Goal: Task Accomplishment & Management: Use online tool/utility

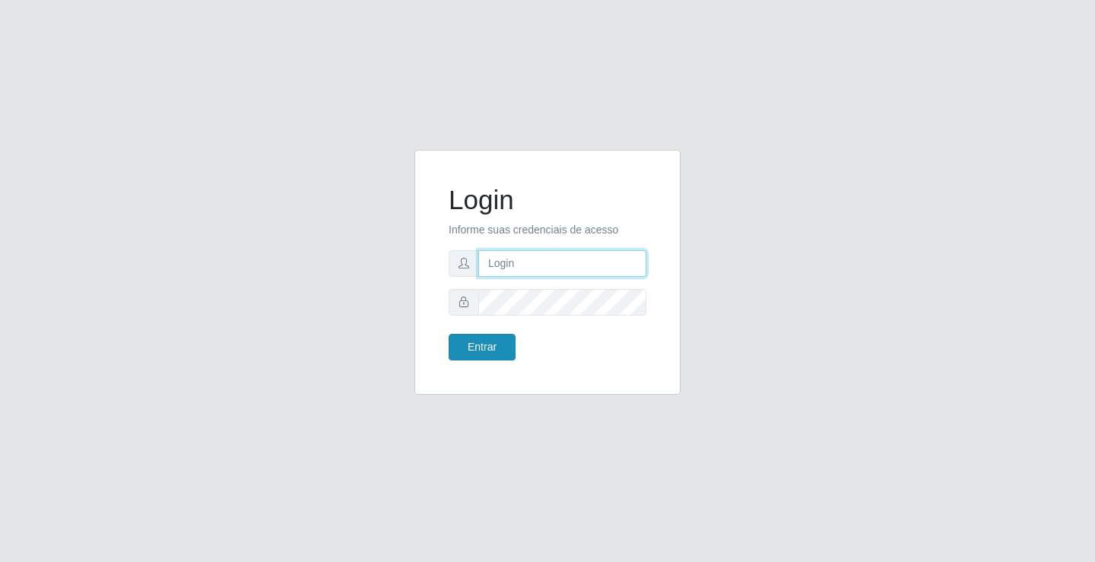
type input "[EMAIL_ADDRESS][DOMAIN_NAME]"
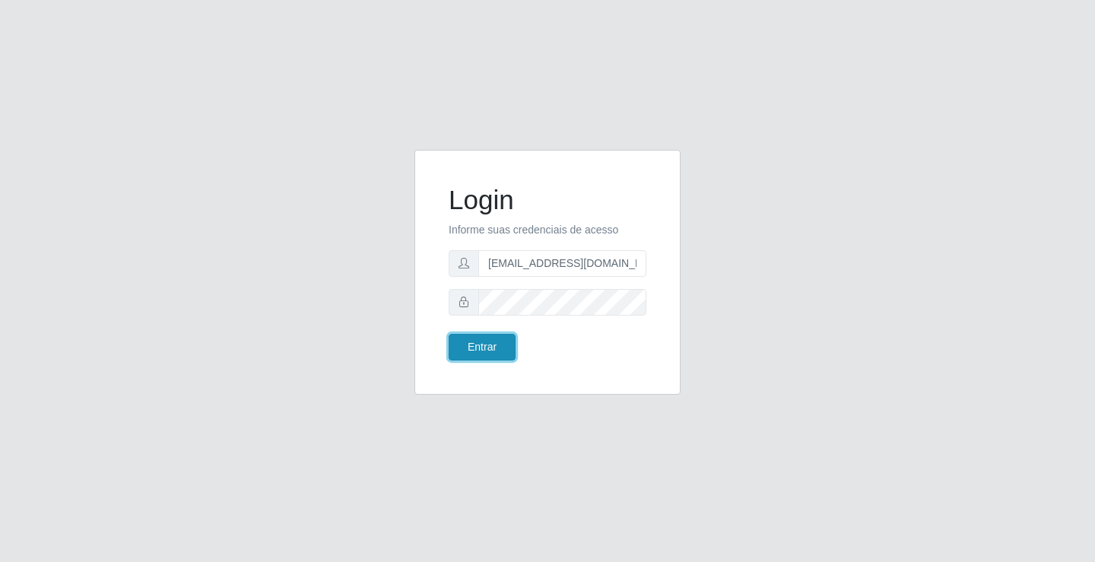
click at [480, 344] on button "Entrar" at bounding box center [482, 347] width 67 height 27
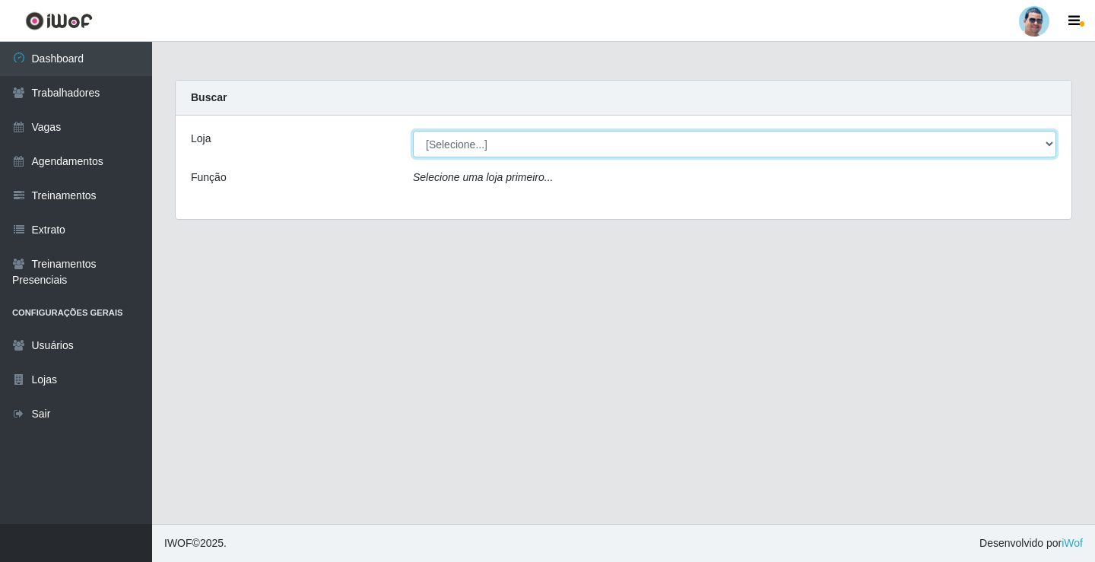
drag, startPoint x: 486, startPoint y: 148, endPoint x: 487, endPoint y: 157, distance: 9.2
click at [486, 148] on select "[Selecione...] Mercadinho Extrabom" at bounding box center [735, 144] width 644 height 27
select select "175"
click at [413, 131] on select "[Selecione...] Mercadinho Extrabom" at bounding box center [735, 144] width 644 height 27
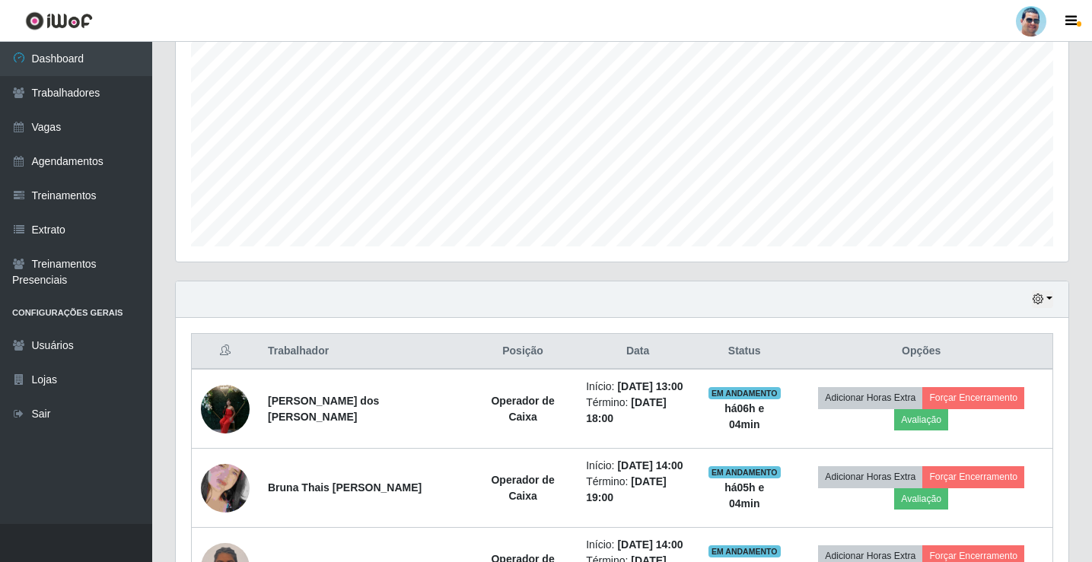
scroll to position [304, 0]
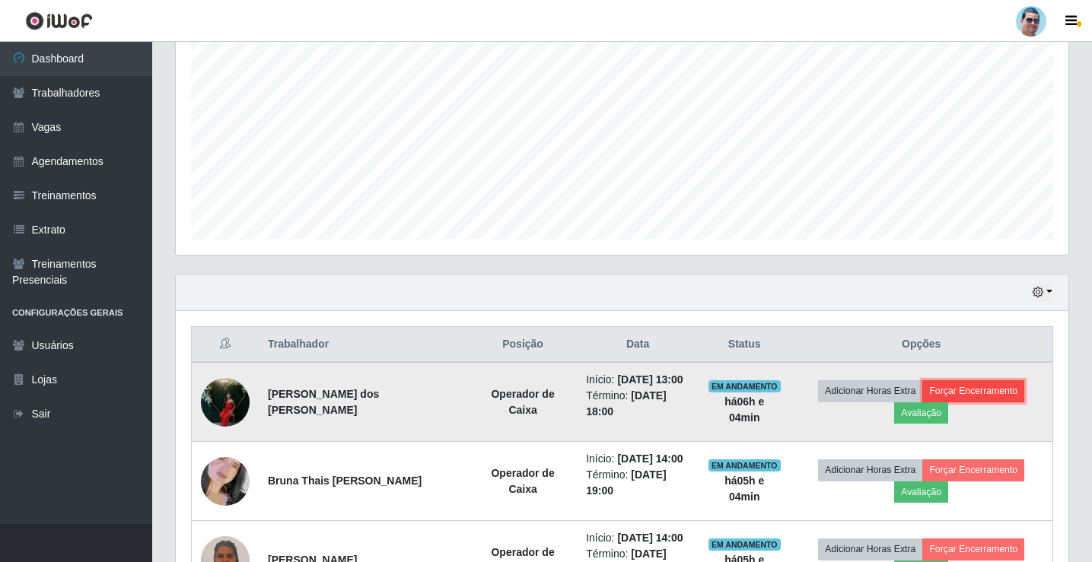
click at [946, 388] on button "Forçar Encerramento" at bounding box center [973, 390] width 102 height 21
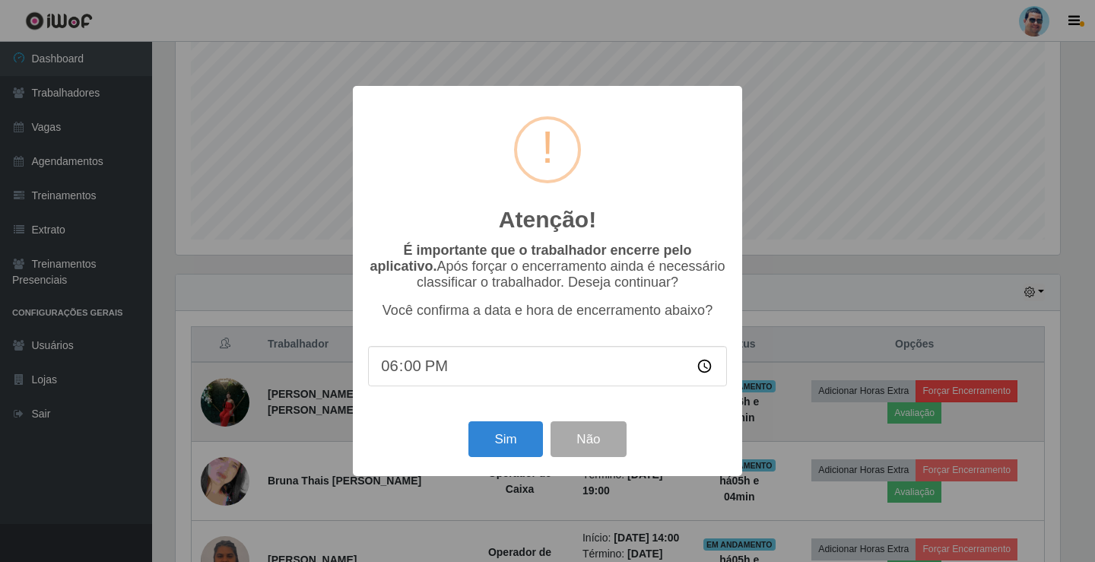
type input "18:07"
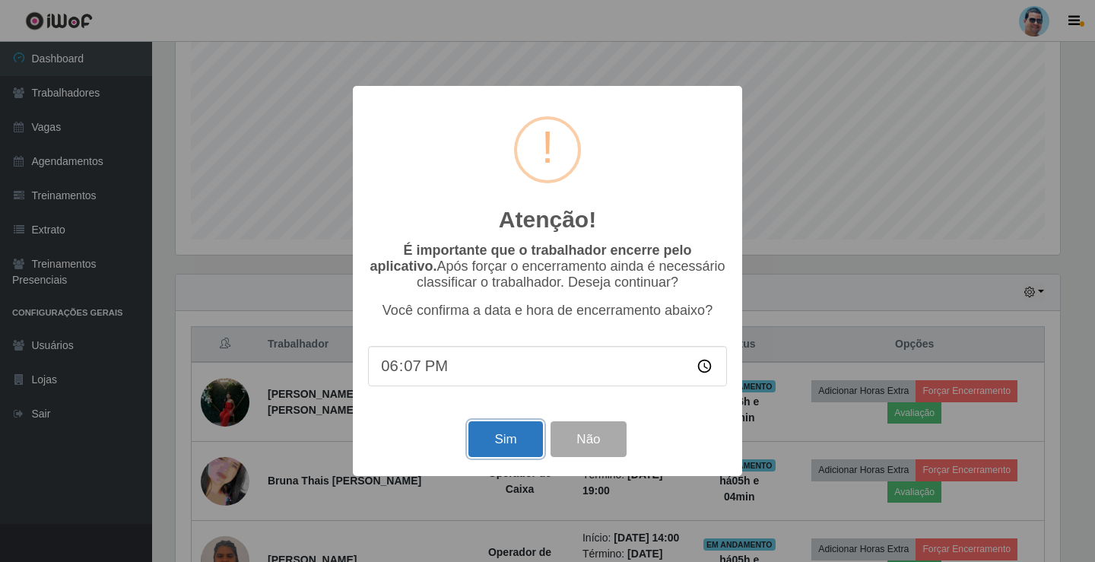
click at [495, 450] on button "Sim" at bounding box center [506, 439] width 74 height 36
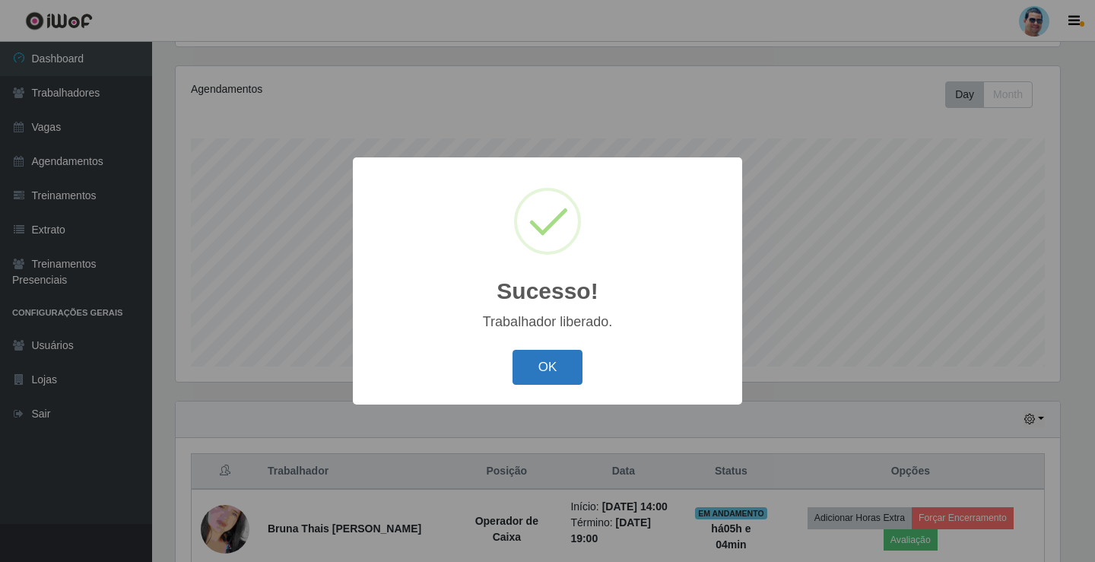
click at [538, 359] on button "OK" at bounding box center [548, 368] width 71 height 36
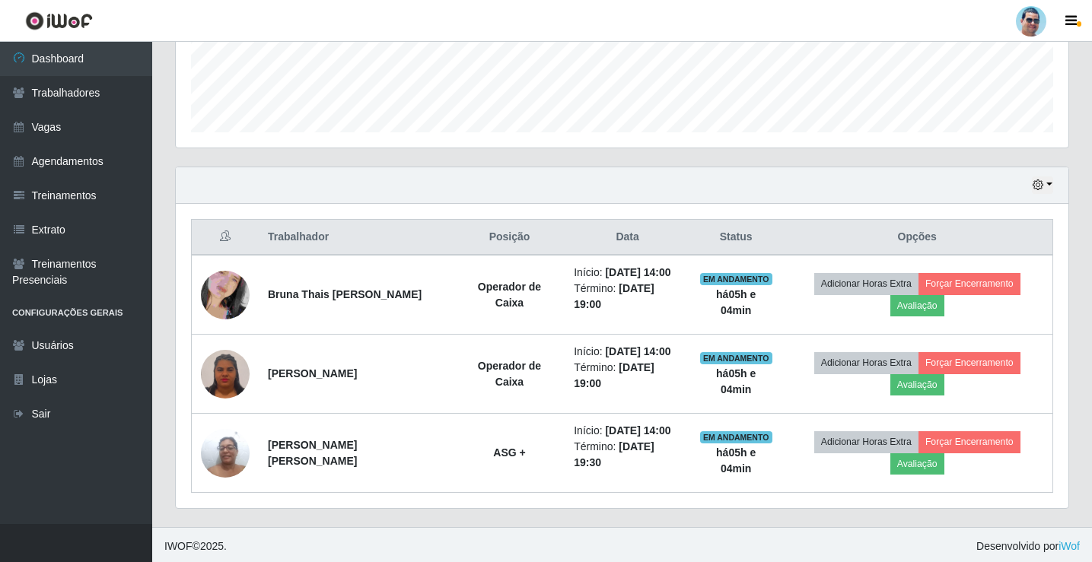
scroll to position [415, 0]
